Goal: Task Accomplishment & Management: Use online tool/utility

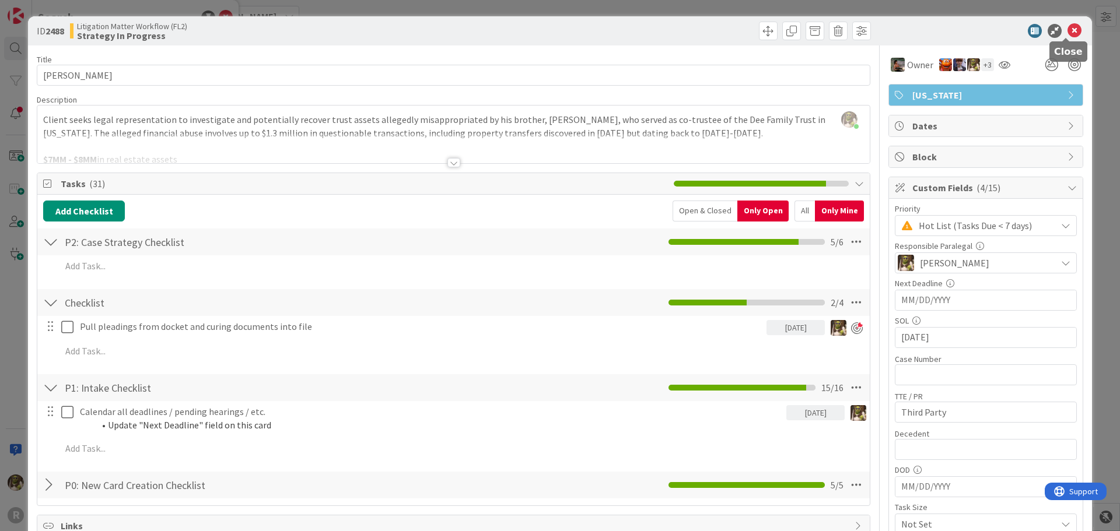
click at [1067, 34] on icon at bounding box center [1074, 31] width 14 height 14
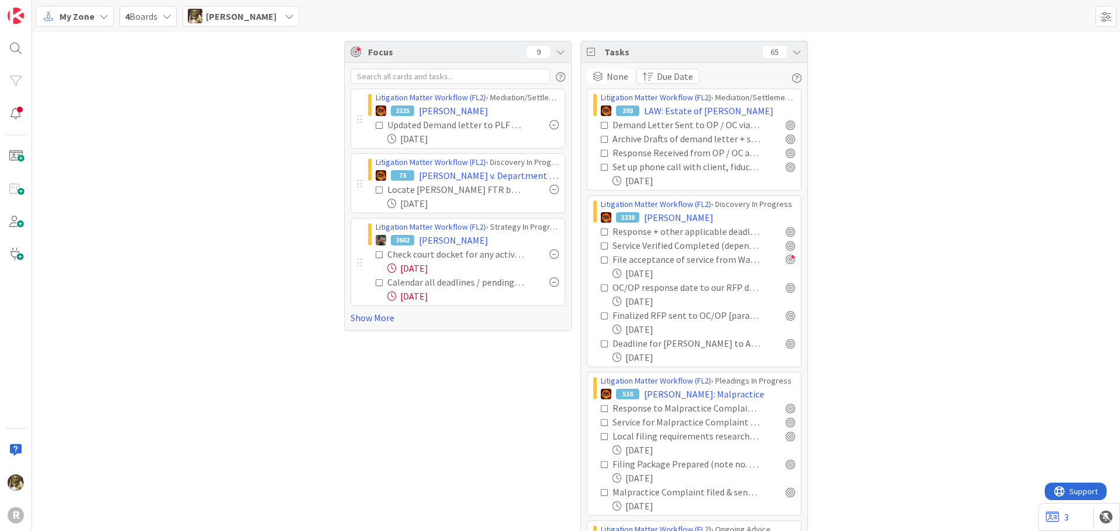
click at [549, 192] on div at bounding box center [553, 189] width 9 height 9
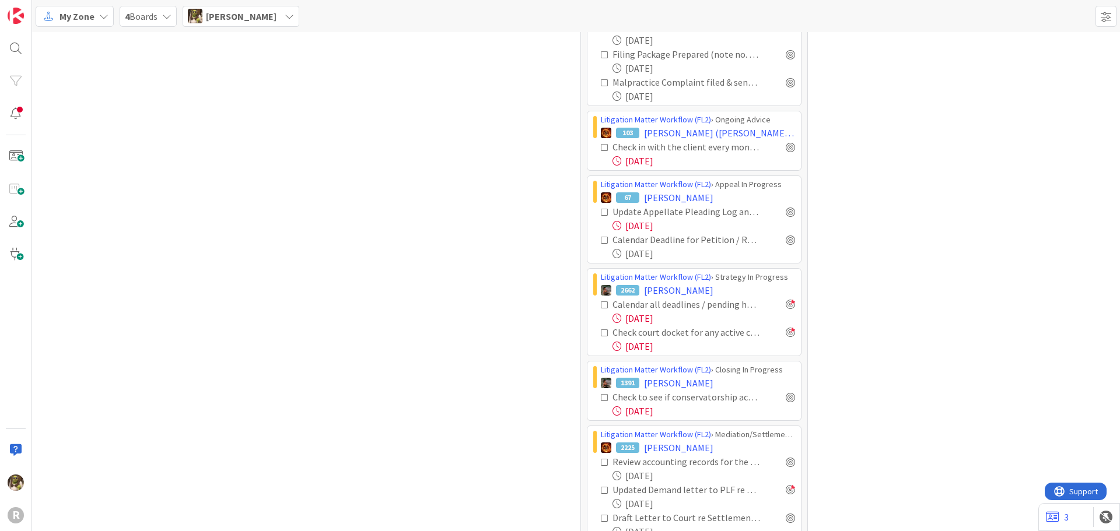
scroll to position [408, 0]
click at [786, 243] on div at bounding box center [790, 241] width 9 height 9
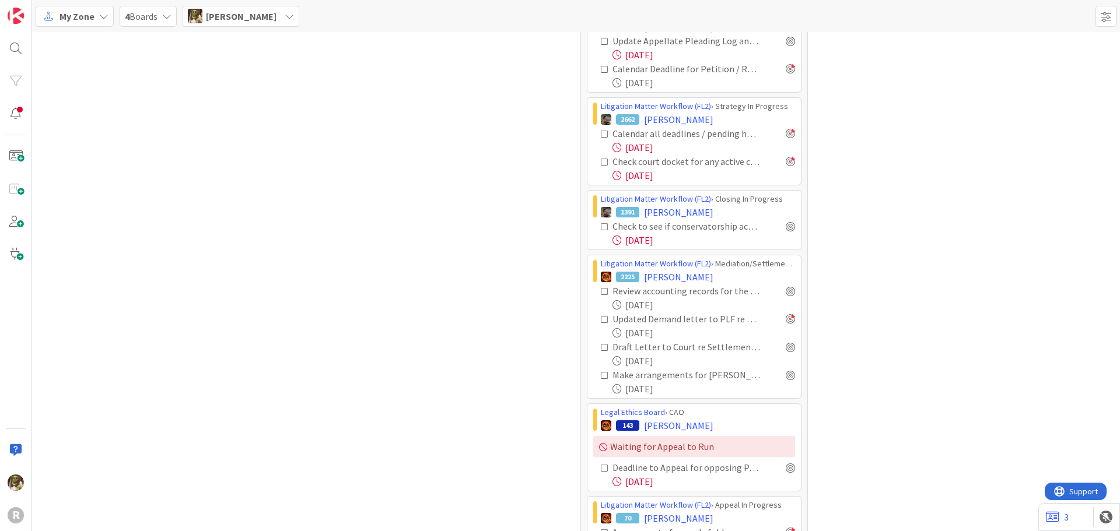
scroll to position [583, 0]
click at [786, 344] on div at bounding box center [790, 344] width 9 height 9
click at [790, 290] on div at bounding box center [790, 288] width 9 height 9
click at [786, 345] on div at bounding box center [790, 344] width 9 height 9
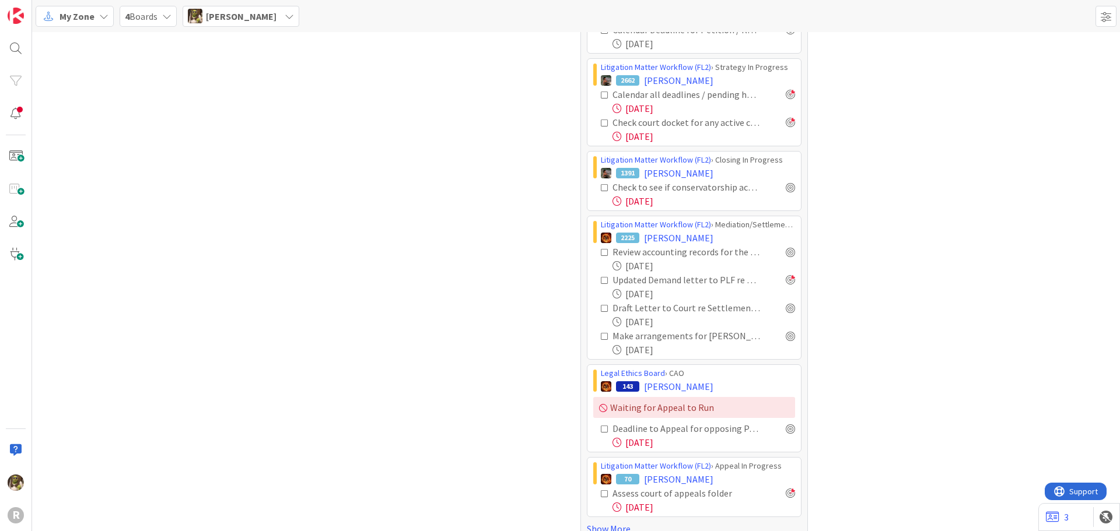
scroll to position [640, 0]
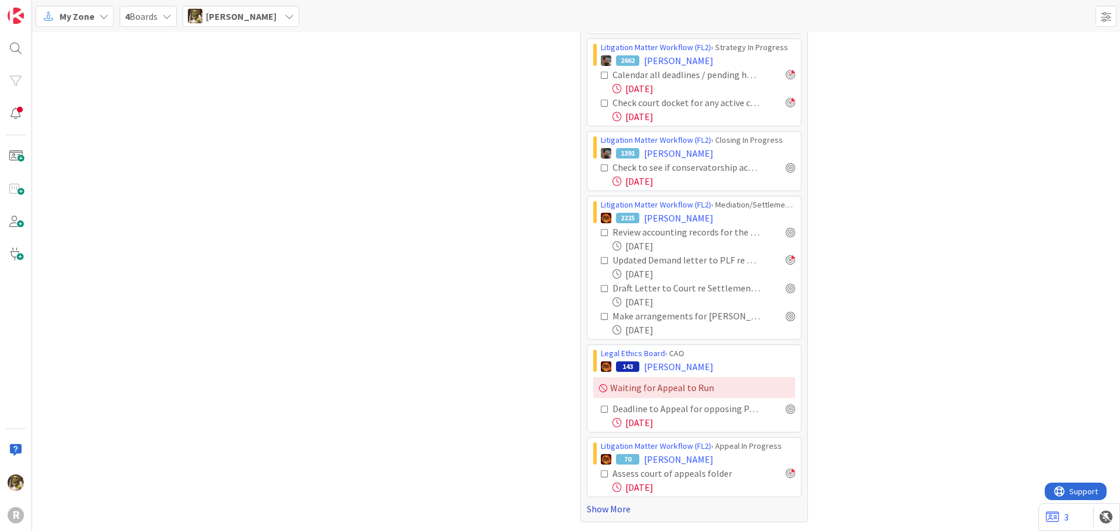
click at [601, 510] on link "Show More" at bounding box center [694, 509] width 215 height 14
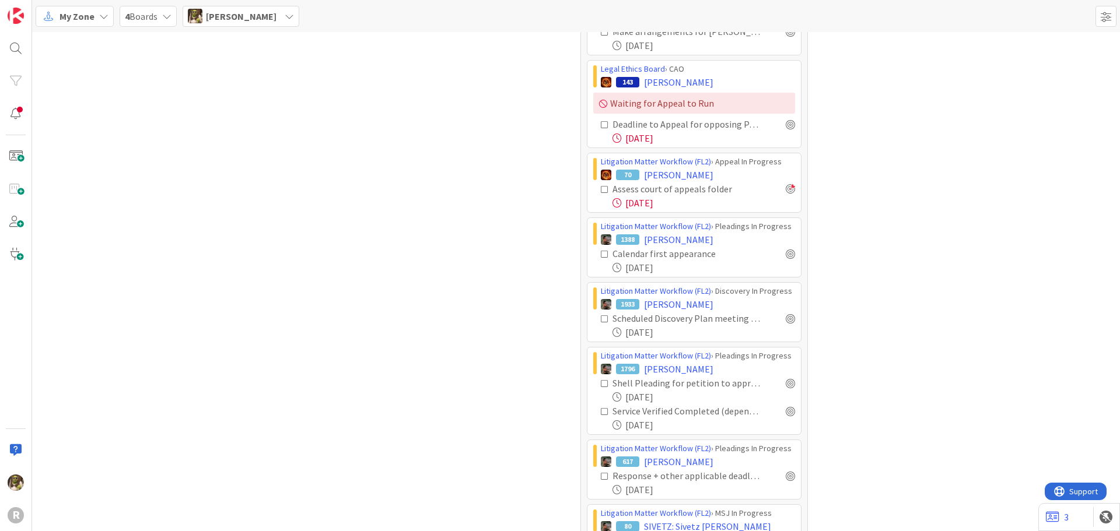
scroll to position [931, 0]
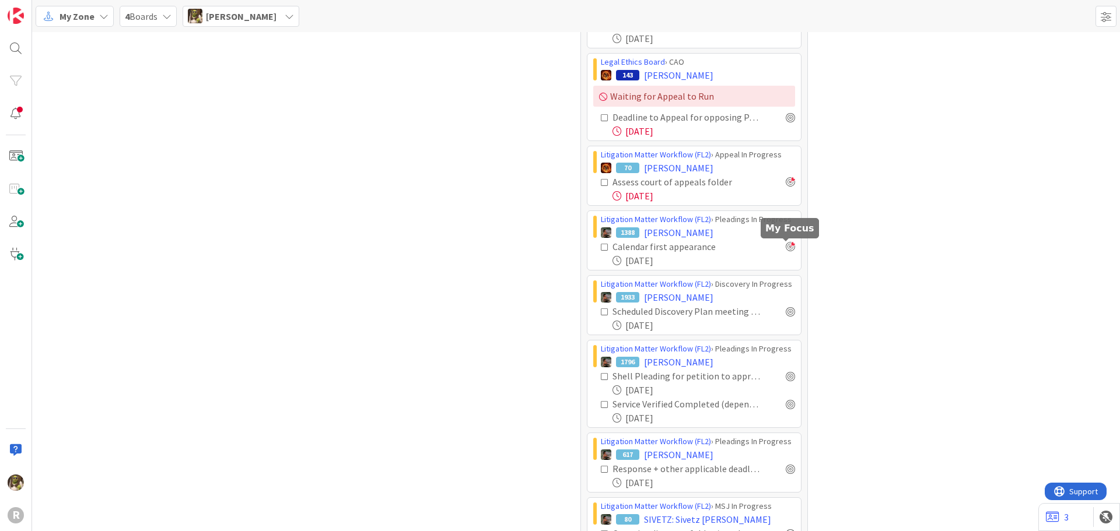
click at [786, 248] on div at bounding box center [790, 246] width 9 height 9
click at [787, 247] on div at bounding box center [790, 246] width 9 height 9
click at [601, 249] on icon at bounding box center [605, 247] width 8 height 8
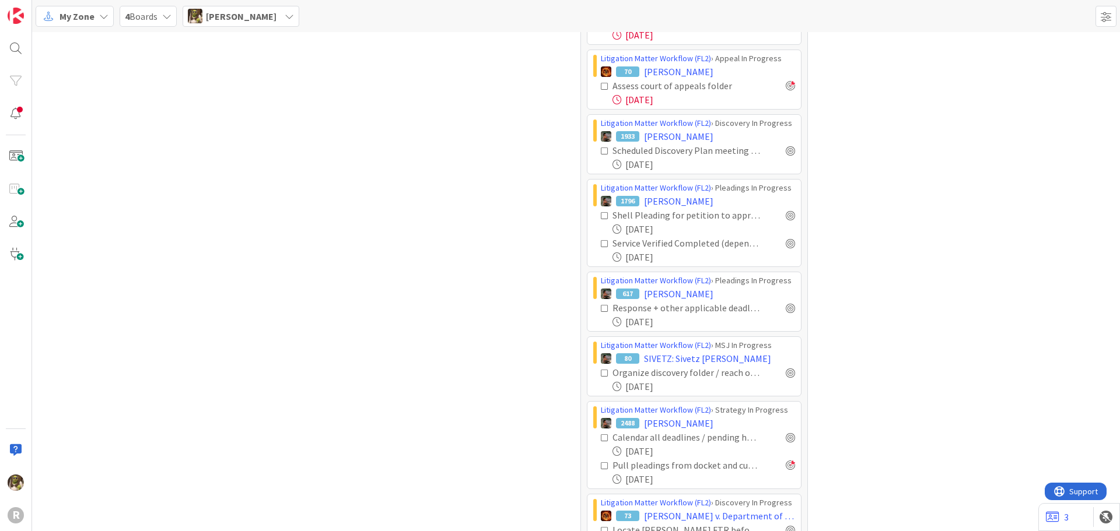
scroll to position [1048, 0]
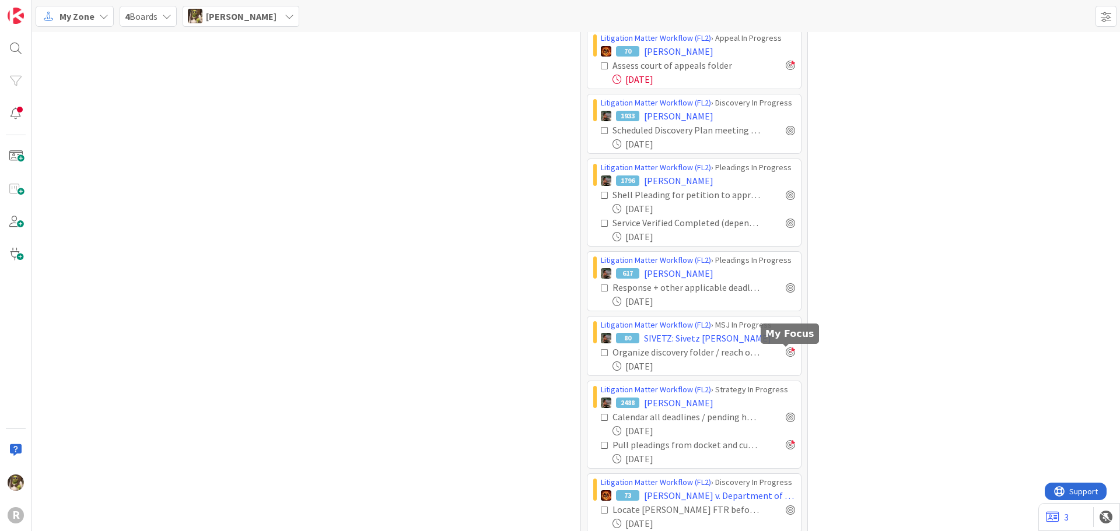
click at [786, 353] on div at bounding box center [790, 352] width 9 height 9
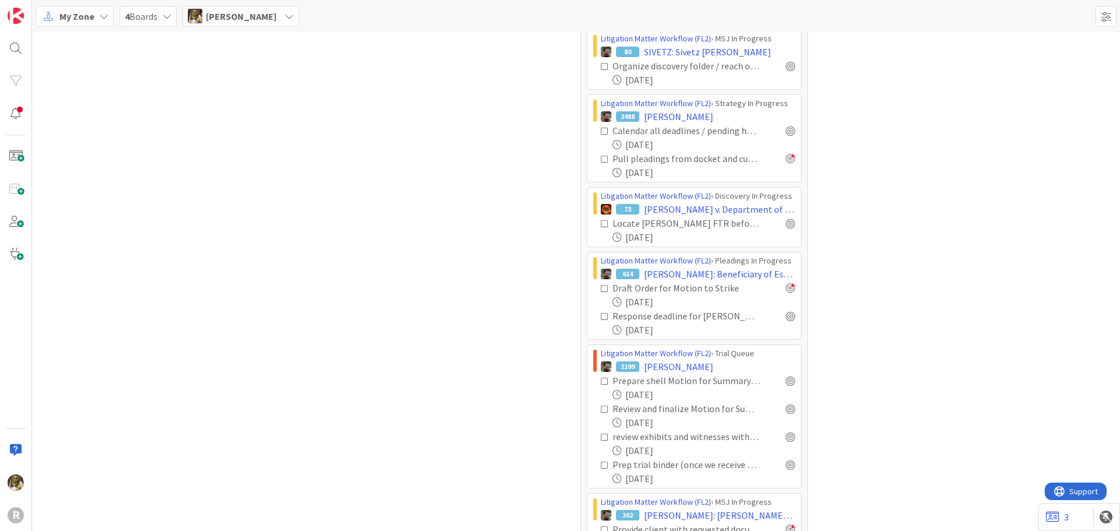
scroll to position [1340, 0]
